Goal: Task Accomplishment & Management: Manage account settings

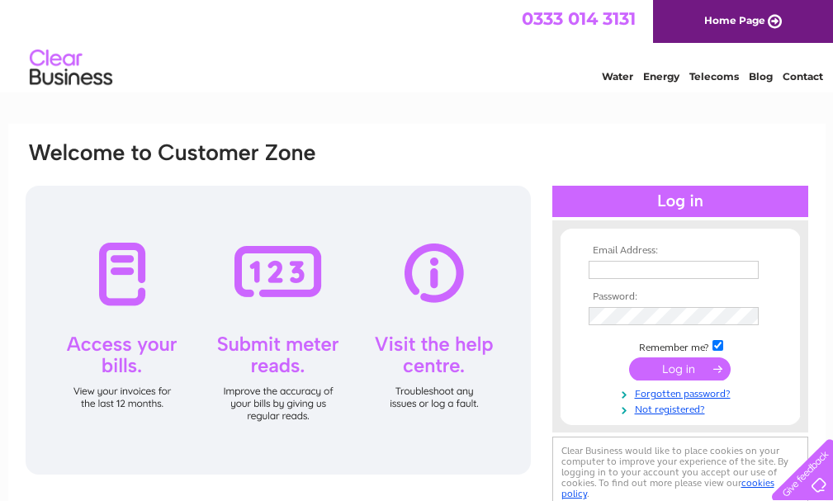
type input "[EMAIL_ADDRESS][DOMAIN_NAME]"
click at [696, 362] on input "submit" at bounding box center [679, 368] width 101 height 23
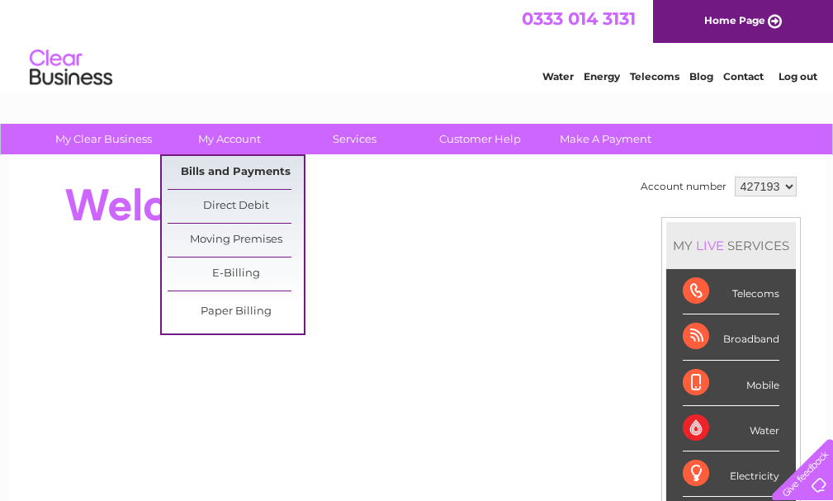
click at [243, 168] on link "Bills and Payments" at bounding box center [236, 172] width 136 height 33
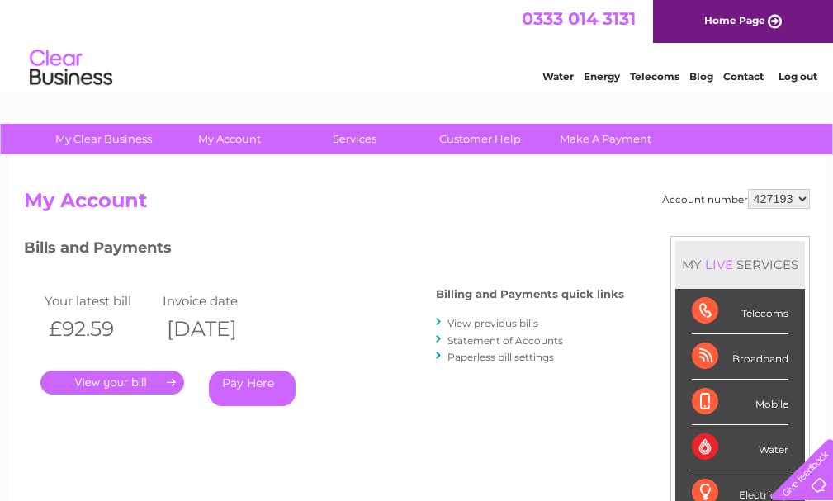
click at [135, 383] on link "." at bounding box center [112, 383] width 144 height 24
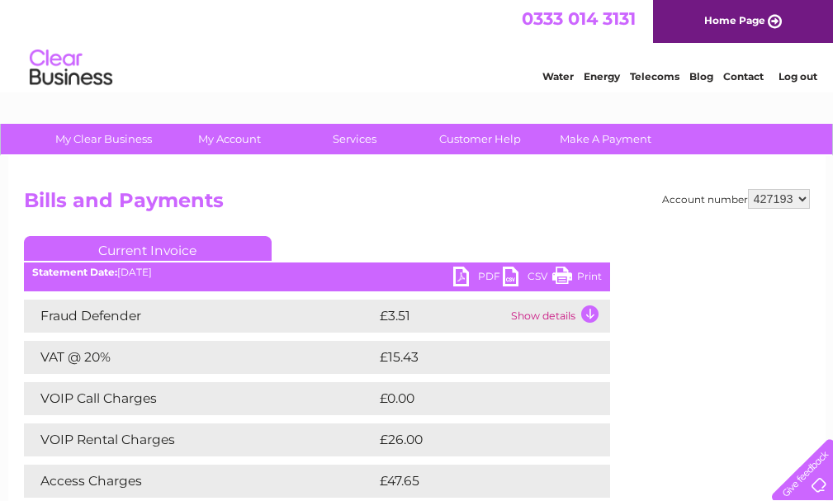
scroll to position [83, 0]
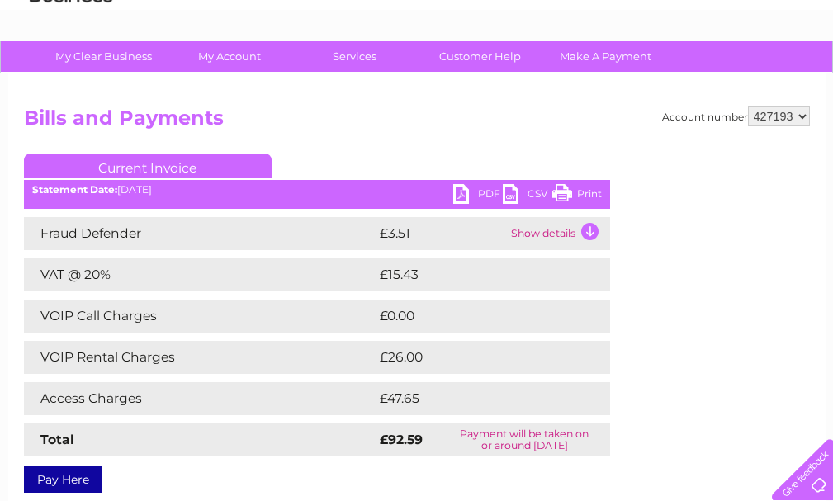
click at [472, 195] on link "PDF" at bounding box center [478, 196] width 50 height 24
click at [478, 183] on ul "Current Invoice" at bounding box center [317, 168] width 586 height 31
